Goal: Task Accomplishment & Management: Complete application form

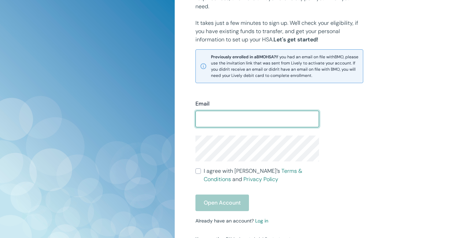
click at [211, 123] on input "Email" at bounding box center [257, 119] width 124 height 14
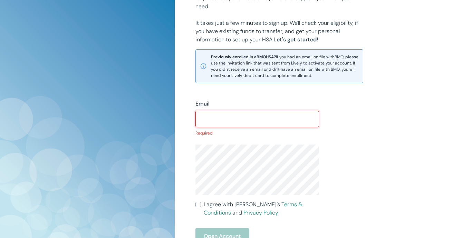
click at [214, 115] on input "Email" at bounding box center [257, 119] width 124 height 14
click at [221, 113] on input "Email" at bounding box center [257, 119] width 124 height 14
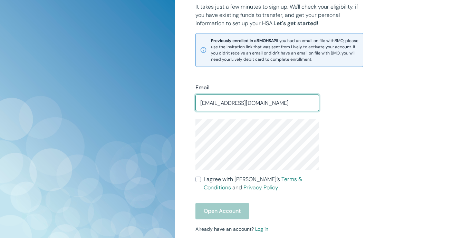
scroll to position [187, 0]
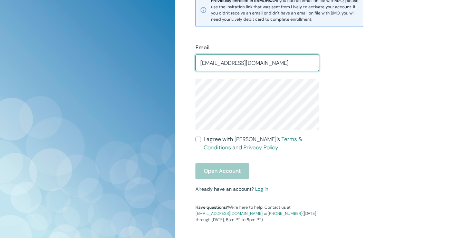
type input "[EMAIL_ADDRESS][DOMAIN_NAME]"
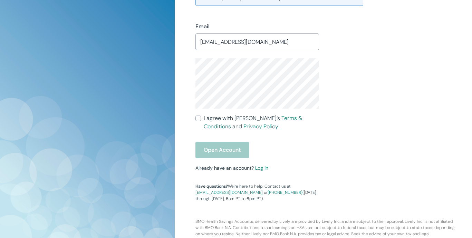
scroll to position [203, 0]
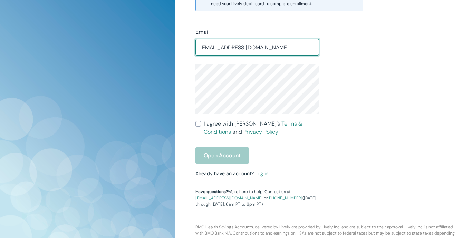
click at [270, 42] on input "[EMAIL_ADDRESS][DOMAIN_NAME]" at bounding box center [257, 47] width 124 height 14
click at [199, 122] on input "I agree with Lively’s Terms & Conditions and Privacy Policy" at bounding box center [198, 124] width 6 height 6
checkbox input "true"
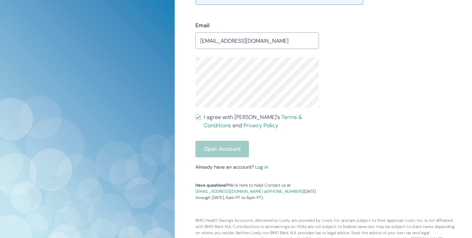
scroll to position [234, 0]
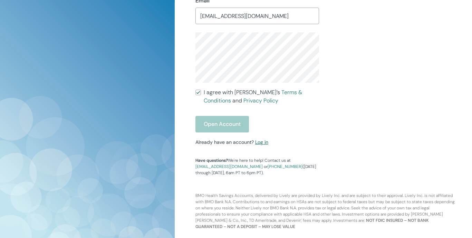
click at [258, 144] on link "Log in" at bounding box center [261, 142] width 13 height 6
